Goal: Find specific page/section: Find specific page/section

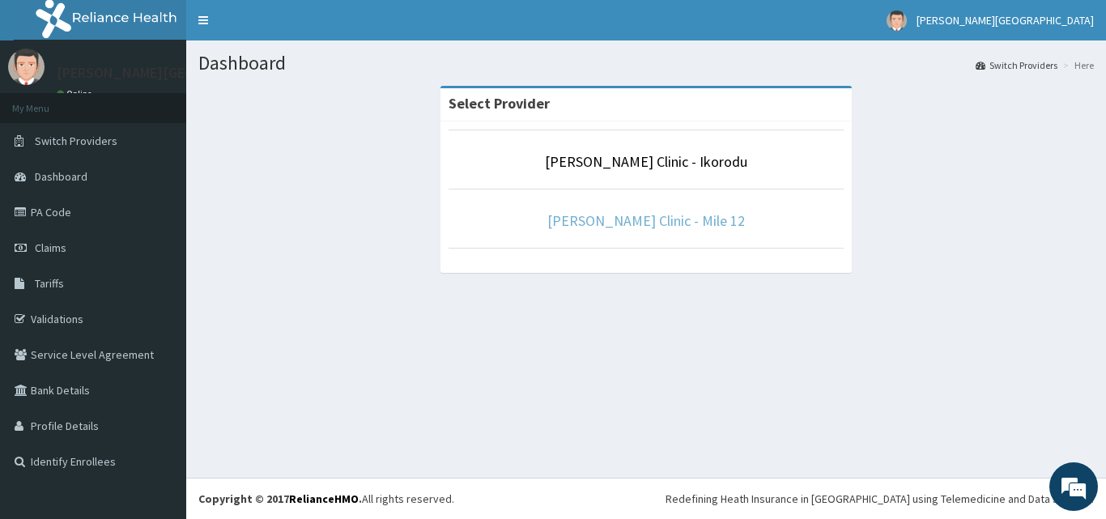
click at [688, 217] on link "[PERSON_NAME] Clinic - Mile 12" at bounding box center [646, 220] width 198 height 19
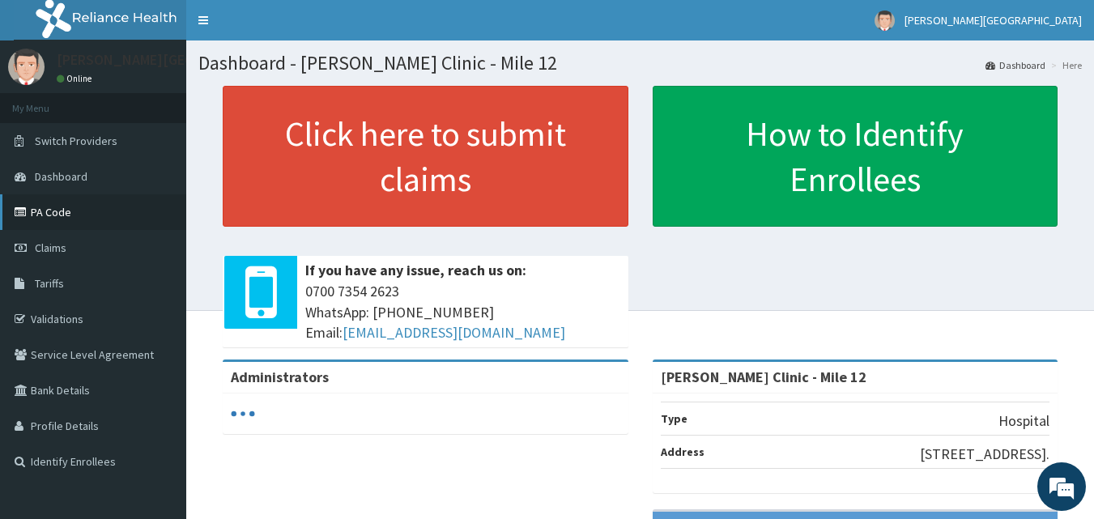
click at [113, 203] on link "PA Code" at bounding box center [93, 212] width 186 height 36
